Goal: Communication & Community: Answer question/provide support

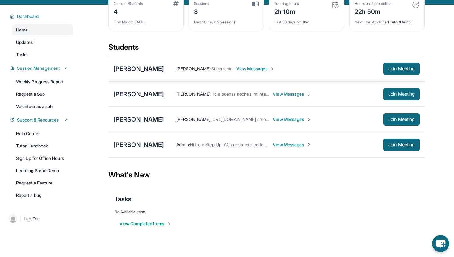
scroll to position [38, 0]
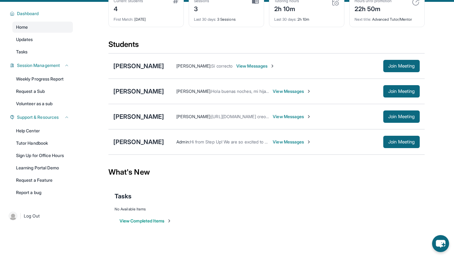
click at [307, 89] on span "View Messages" at bounding box center [292, 91] width 39 height 6
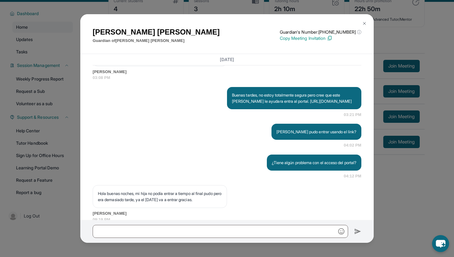
scroll to position [878, 0]
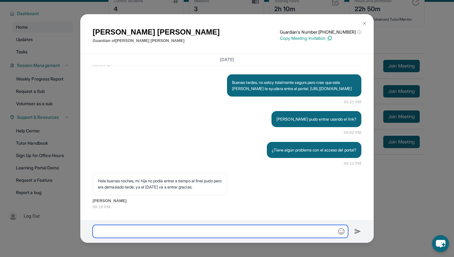
click at [225, 229] on input "text" at bounding box center [220, 231] width 255 height 13
type input "*"
click at [175, 234] on input "**********" at bounding box center [220, 231] width 255 height 13
click at [174, 233] on input "**********" at bounding box center [220, 231] width 255 height 13
click at [173, 231] on input "**********" at bounding box center [220, 231] width 255 height 13
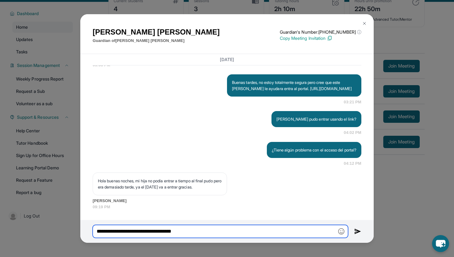
click at [208, 234] on input "**********" at bounding box center [220, 231] width 255 height 13
type input "**********"
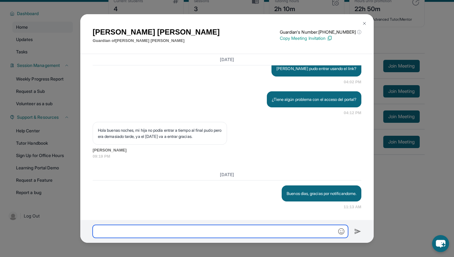
scroll to position [929, 0]
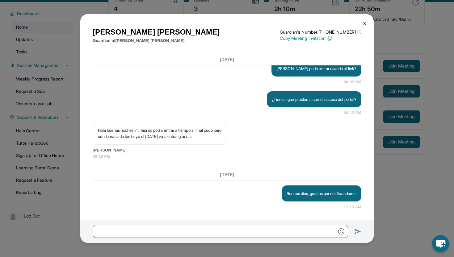
click at [366, 23] on img at bounding box center [364, 23] width 5 height 5
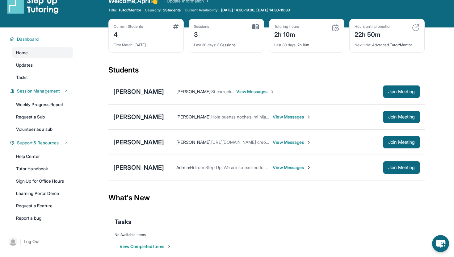
scroll to position [14, 0]
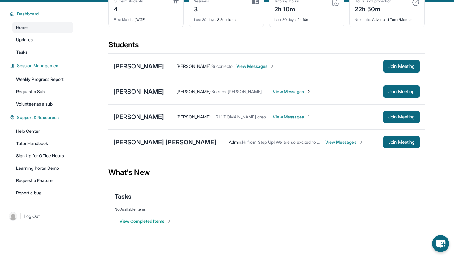
scroll to position [40, 0]
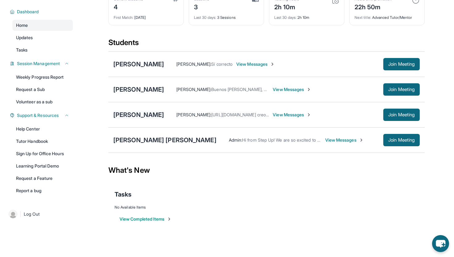
click at [147, 112] on div "[PERSON_NAME]" at bounding box center [138, 115] width 51 height 9
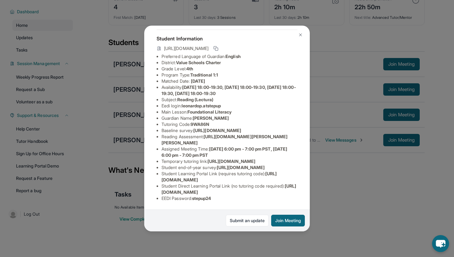
scroll to position [0, 0]
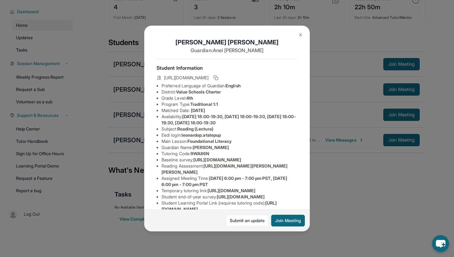
click at [301, 34] on img at bounding box center [300, 34] width 5 height 5
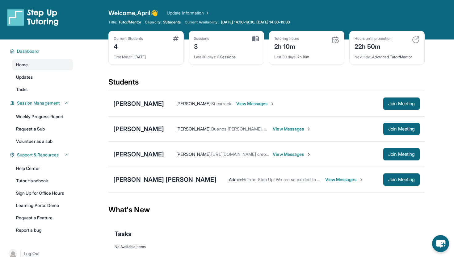
click at [210, 10] on img at bounding box center [207, 13] width 6 height 6
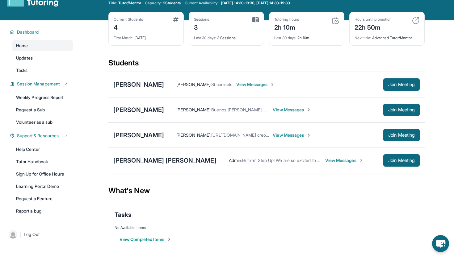
scroll to position [40, 0]
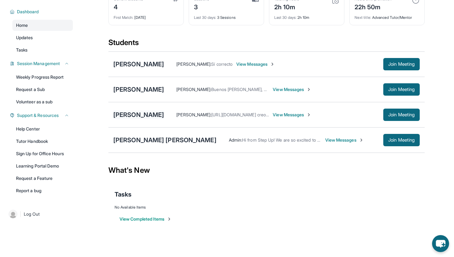
click at [137, 113] on div "[PERSON_NAME]" at bounding box center [138, 115] width 51 height 9
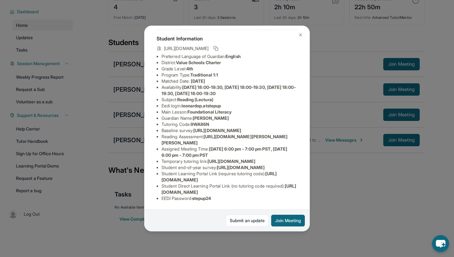
scroll to position [85, 0]
click at [195, 146] on span "Tuesday 6:00 pm - 7:00 pm PST, Friday 6:00 pm - 7:00 pm PST" at bounding box center [225, 151] width 126 height 11
click at [219, 146] on span "Tuesday 6:00 pm - 7:00 pm PST, Friday 6:00 pm - 7:00 pm PST" at bounding box center [225, 151] width 126 height 11
click at [243, 219] on link "Submit an update" at bounding box center [247, 221] width 43 height 12
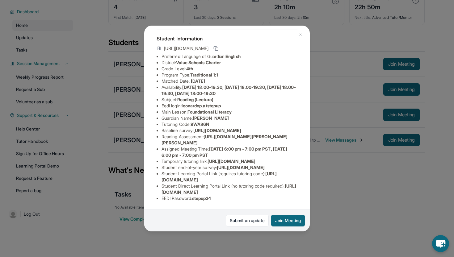
click at [300, 33] on img at bounding box center [300, 34] width 5 height 5
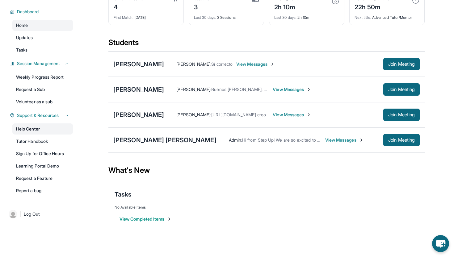
click at [50, 129] on link "Help Center" at bounding box center [42, 129] width 61 height 11
